Goal: Information Seeking & Learning: Compare options

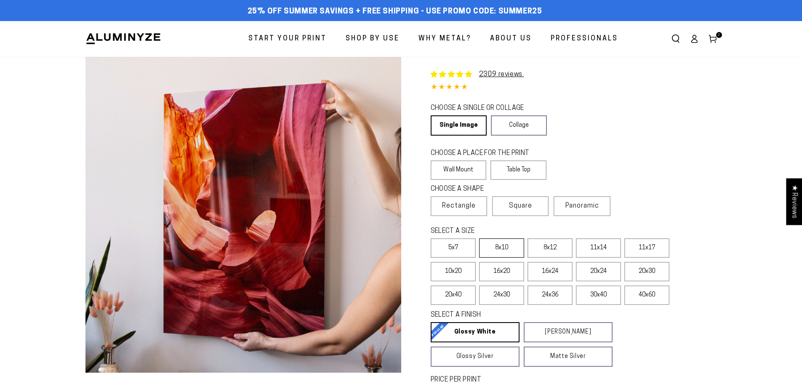
click at [503, 247] on label "8x10" at bounding box center [501, 247] width 45 height 19
select select "**********"
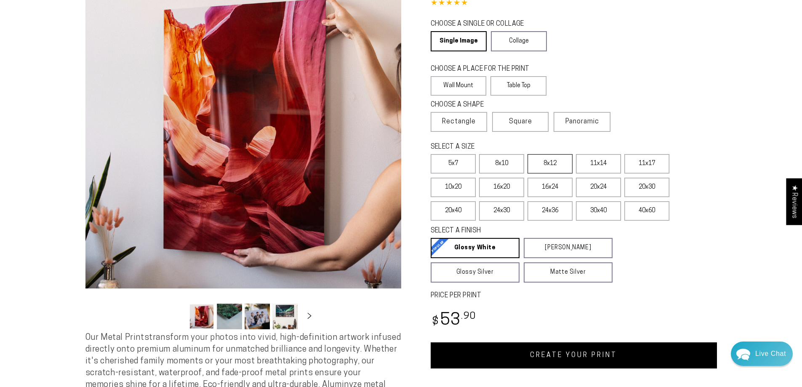
click at [543, 165] on label "8x12" at bounding box center [550, 163] width 45 height 19
click at [590, 159] on label "11x14" at bounding box center [598, 163] width 45 height 19
click at [510, 210] on label "24x30" at bounding box center [501, 210] width 45 height 19
click at [505, 168] on label "8x10" at bounding box center [501, 163] width 45 height 19
click at [443, 169] on label "5x7" at bounding box center [453, 163] width 45 height 19
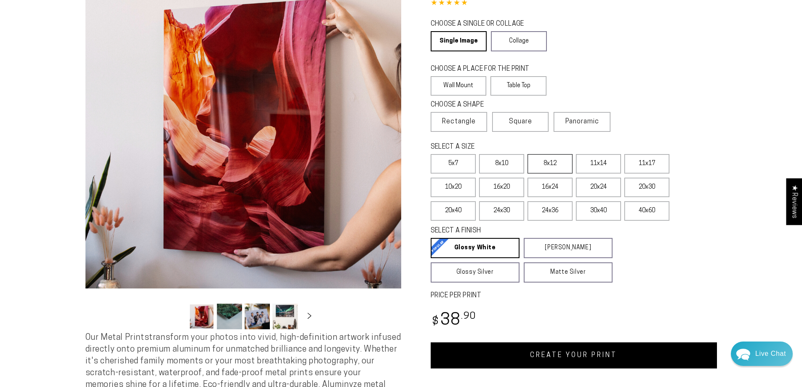
click at [541, 161] on label "8x12" at bounding box center [550, 163] width 45 height 19
click at [450, 169] on label "5x7" at bounding box center [453, 163] width 45 height 19
click at [451, 166] on label "5x7" at bounding box center [453, 163] width 45 height 19
click at [546, 163] on label "8x12" at bounding box center [550, 163] width 45 height 19
